Goal: Task Accomplishment & Management: Complete application form

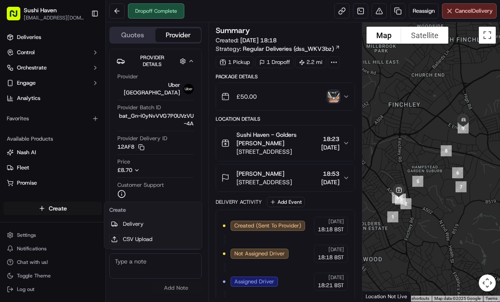
click at [60, 213] on html "Sushi Haven goldersgreen@sushihaven.co.uk Toggle Sidebar Deliveries Control Orc…" at bounding box center [250, 151] width 500 height 302
click at [75, 200] on div "Create" at bounding box center [53, 208] width 106 height 20
click at [146, 220] on link "Delivery" at bounding box center [153, 224] width 95 height 15
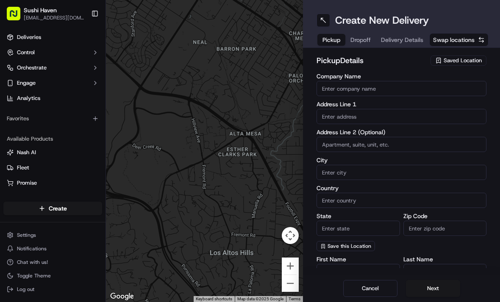
click at [470, 39] on span "Swap locations" at bounding box center [454, 40] width 42 height 8
click at [476, 41] on button "Swap locations" at bounding box center [458, 40] width 59 height 14
click at [465, 61] on span "Saved Location" at bounding box center [463, 61] width 38 height 8
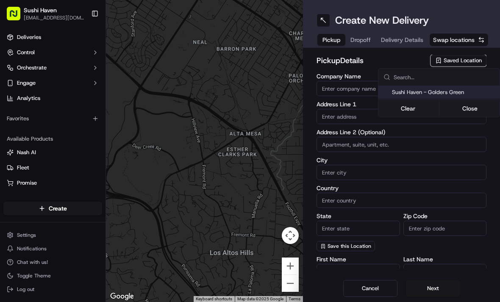
click at [466, 64] on html "Sushi Haven goldersgreen@sushihaven.co.uk Toggle Sidebar Deliveries Control Orc…" at bounding box center [250, 151] width 500 height 302
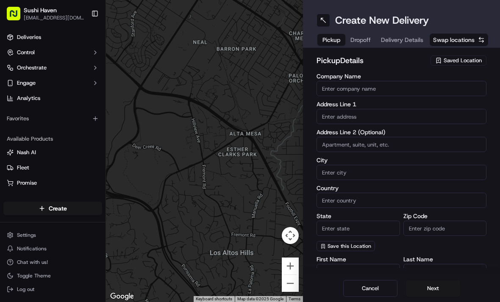
click at [478, 41] on button "Swap locations" at bounding box center [458, 40] width 59 height 14
click at [469, 60] on span "Saved Location" at bounding box center [463, 61] width 38 height 8
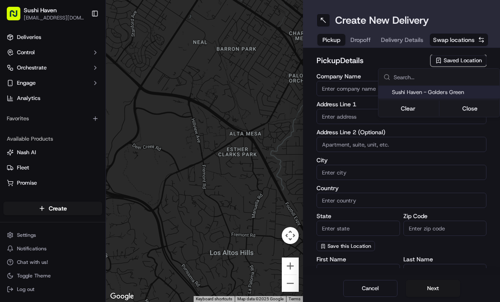
click at [471, 92] on span "Sushi Haven - Golders Green" at bounding box center [444, 93] width 104 height 8
type input "Sushi Haven - Golders Green"
type input "London"
type input "GB"
type input "England"
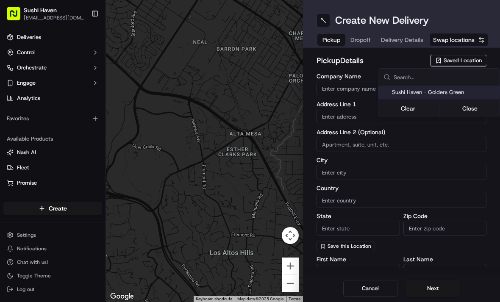
type input "NW11 8HB"
type input "Chris"
type input "Sun"
type input "[EMAIL_ADDRESS][DOMAIN_NAME]"
type input "+44 7788 663587"
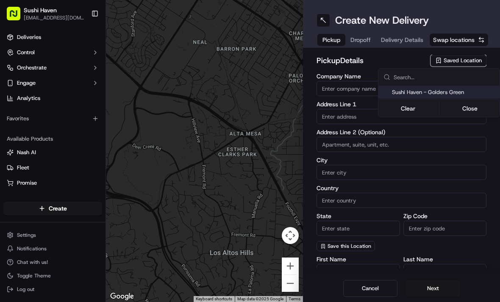
type textarea "Come into the restaurant"
type input "114a Golders Green Rd"
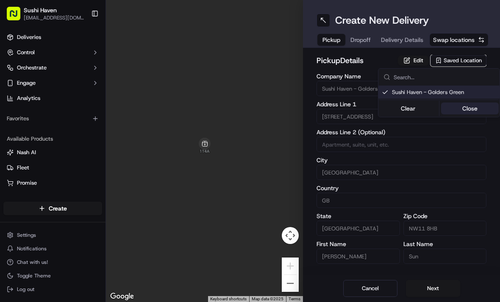
click at [473, 111] on button "Close" at bounding box center [470, 109] width 58 height 12
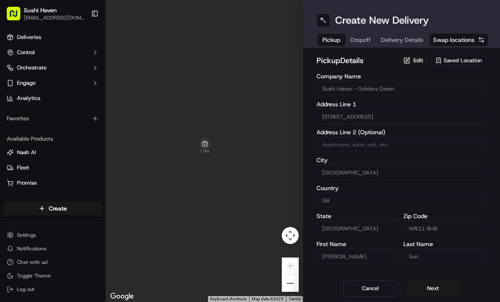
click at [368, 41] on span "Dropoff" at bounding box center [361, 40] width 20 height 8
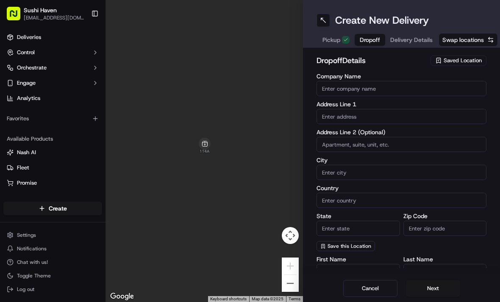
click at [366, 113] on input "text" at bounding box center [402, 116] width 170 height 15
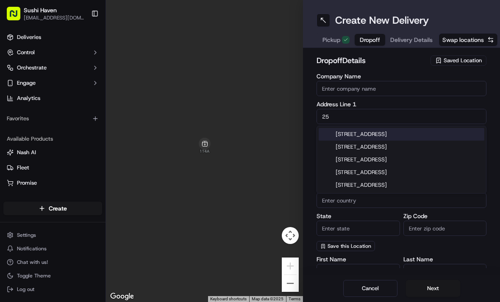
type input "2"
click at [435, 133] on div "157 Great North Way, London, UK" at bounding box center [402, 134] width 166 height 13
type input "[STREET_ADDRESS]"
type input "London"
type input "United Kingdom"
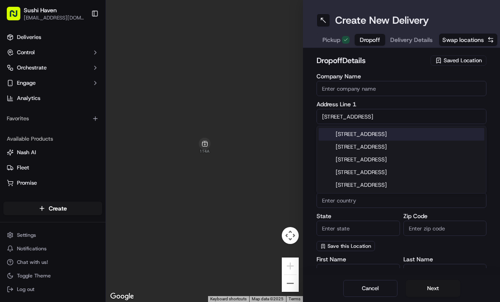
type input "England"
type input "NW4 1PP"
type input "157 Great North Way"
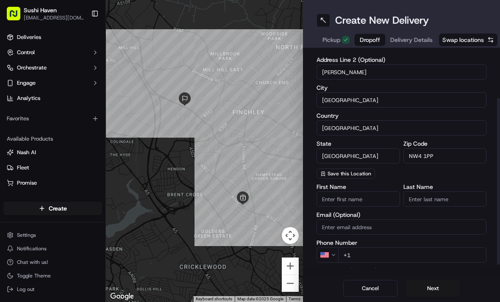
scroll to position [76, 0]
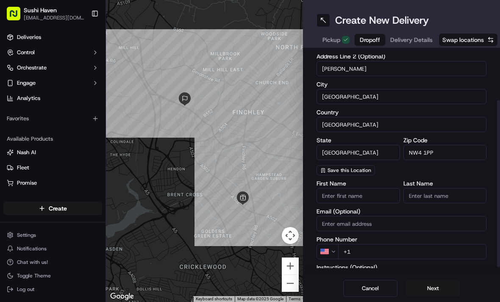
type input "Lev ehod"
click at [367, 195] on input "First Name" at bounding box center [359, 195] width 84 height 15
type input "Rivka"
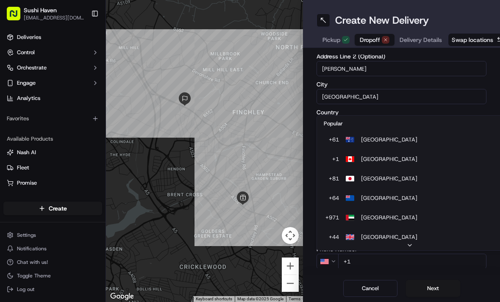
scroll to position [36, 0]
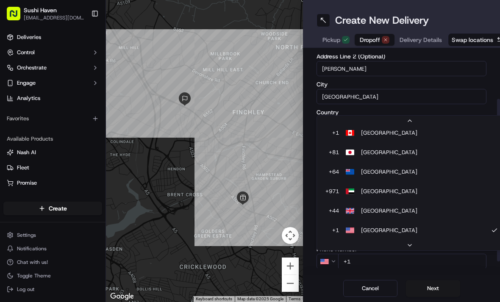
click at [373, 95] on html "Sushi Haven goldersgreen@sushihaven.co.uk Toggle Sidebar Deliveries Control Orc…" at bounding box center [250, 151] width 500 height 302
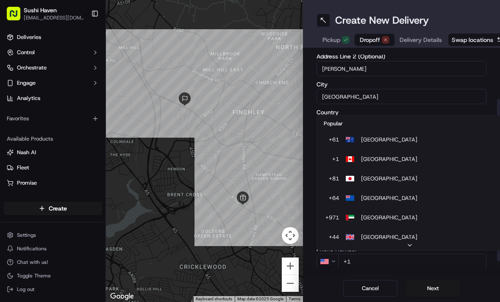
click at [328, 261] on html "Sushi Haven goldersgreen@sushihaven.co.uk Toggle Sidebar Deliveries Control Orc…" at bounding box center [250, 151] width 500 height 302
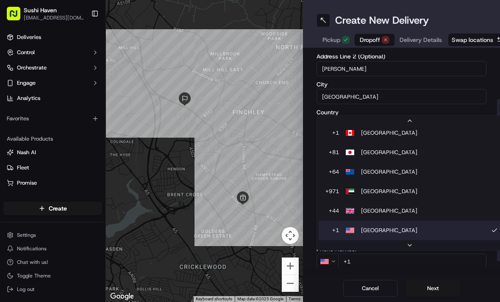
type input "+44"
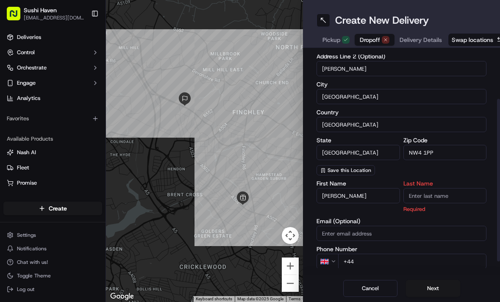
click at [379, 259] on input "+44" at bounding box center [412, 261] width 148 height 15
click at [437, 195] on input "Last Name" at bounding box center [446, 195] width 84 height 15
type input "."
click at [392, 259] on input "+44" at bounding box center [412, 261] width 148 height 15
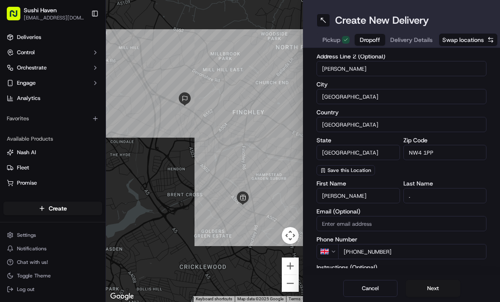
type input "+44 7966 390357"
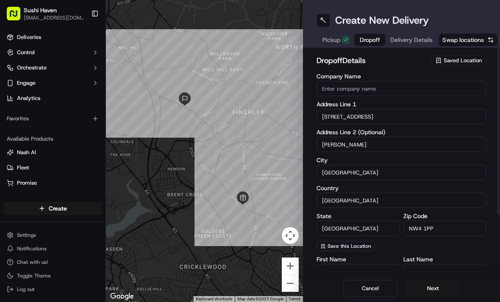
scroll to position [0, 0]
click at [422, 42] on span "Delivery Details" at bounding box center [411, 40] width 42 height 8
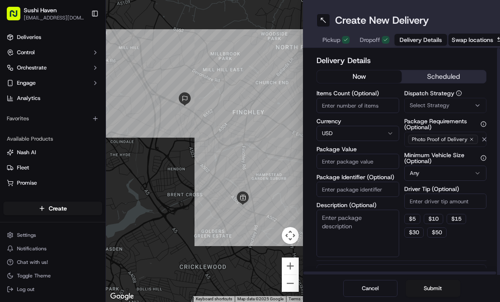
click at [379, 104] on input "Items Count (Optional)" at bounding box center [358, 105] width 83 height 15
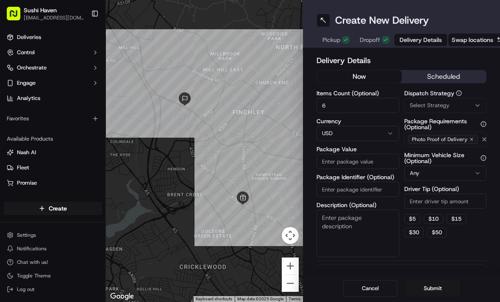
type input "6"
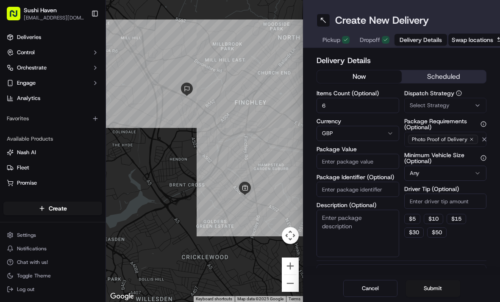
click at [354, 163] on input "Package Value" at bounding box center [358, 161] width 83 height 15
type input "100"
click at [475, 100] on button "Select Strategy" at bounding box center [445, 105] width 83 height 15
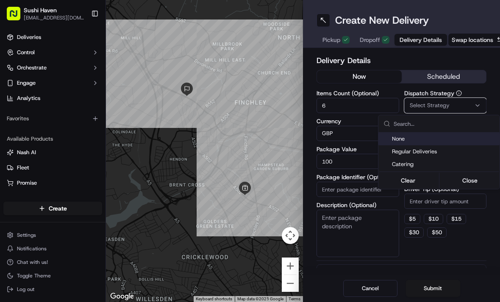
click at [455, 150] on span "Regular Deliveries" at bounding box center [444, 152] width 104 height 8
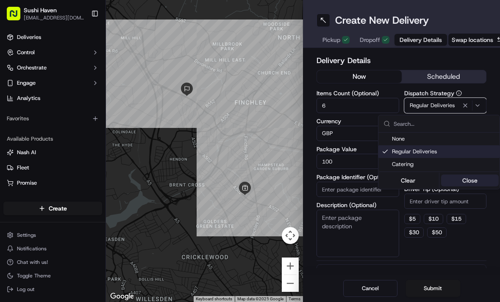
click at [477, 176] on button "Close" at bounding box center [470, 181] width 58 height 12
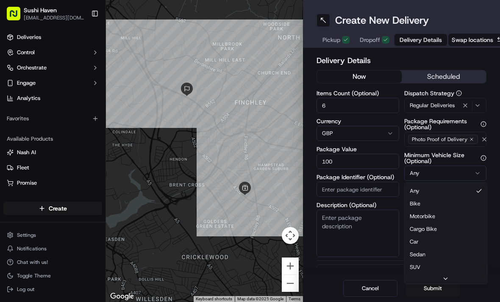
click at [479, 170] on html "Sushi Haven goldersgreen@sushihaven.co.uk Toggle Sidebar Deliveries Control Orc…" at bounding box center [250, 151] width 500 height 302
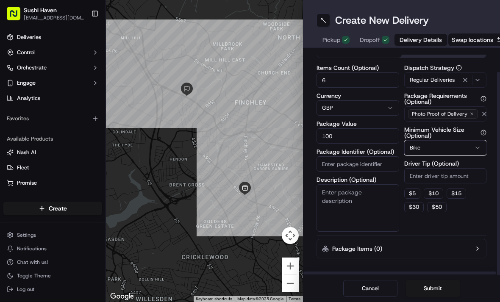
scroll to position [25, 0]
click at [425, 41] on span "Delivery Details" at bounding box center [421, 40] width 42 height 8
click at [426, 41] on span "Delivery Details" at bounding box center [421, 40] width 42 height 8
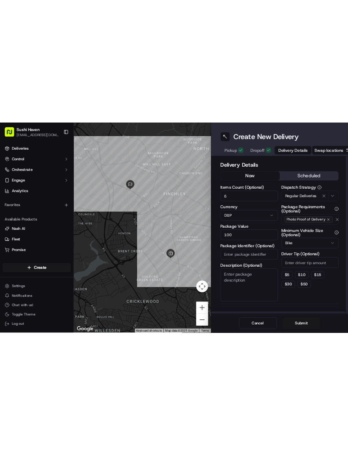
scroll to position [0, 0]
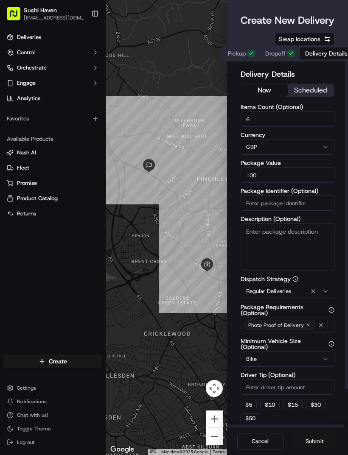
click at [322, 302] on button "Submit" at bounding box center [315, 441] width 46 height 17
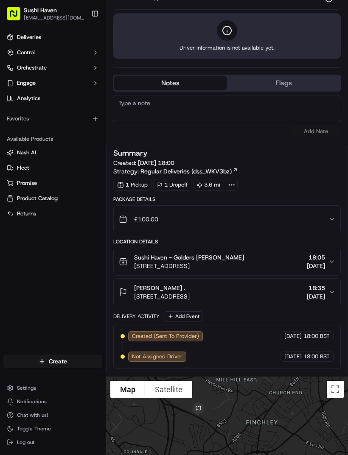
scroll to position [170, 0]
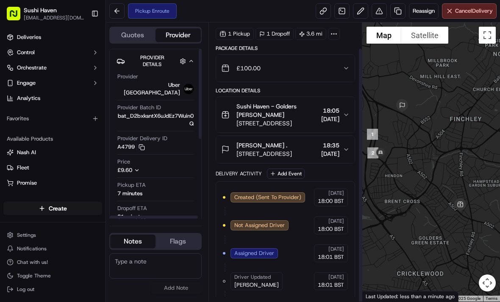
scroll to position [28, 0]
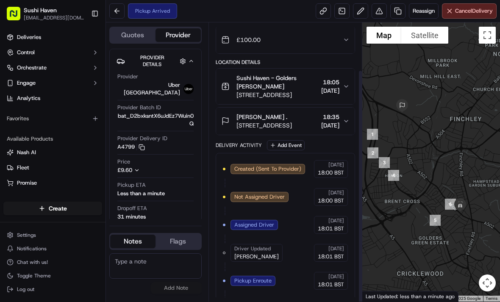
scroll to position [56, 0]
